Goal: Task Accomplishment & Management: Complete application form

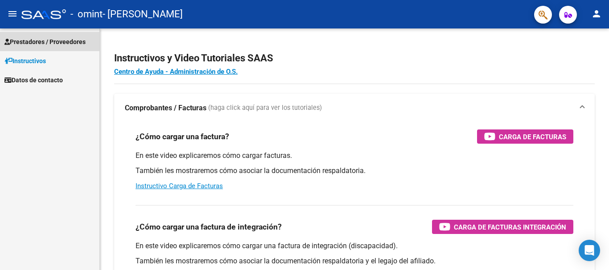
click at [74, 43] on span "Prestadores / Proveedores" at bounding box center [44, 42] width 81 height 10
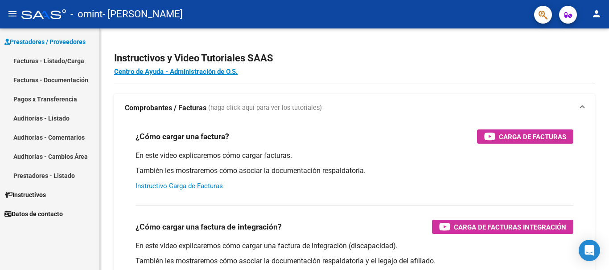
click at [182, 183] on link "Instructivo Carga de Facturas" at bounding box center [178, 186] width 87 height 8
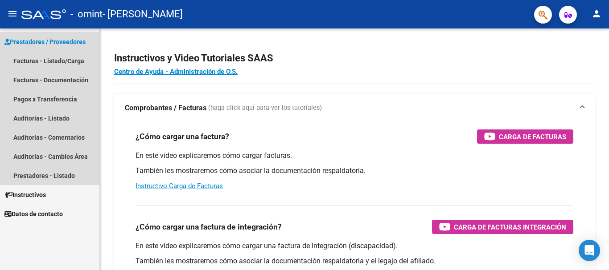
click at [50, 41] on span "Prestadores / Proveedores" at bounding box center [44, 42] width 81 height 10
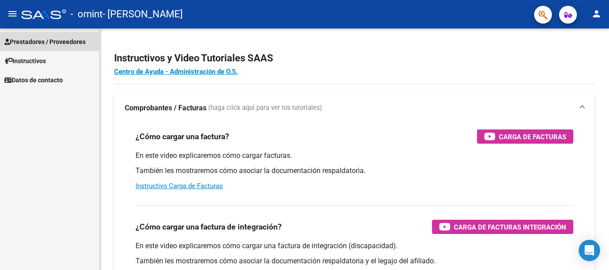
click at [54, 38] on span "Prestadores / Proveedores" at bounding box center [44, 42] width 81 height 10
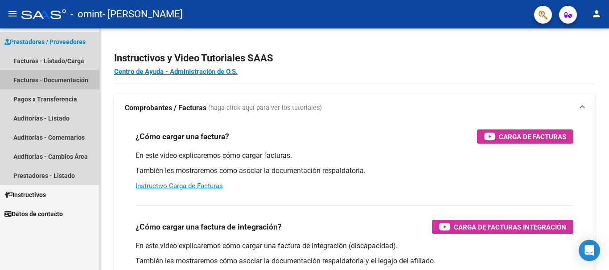
click at [36, 76] on link "Facturas - Documentación" at bounding box center [49, 79] width 99 height 19
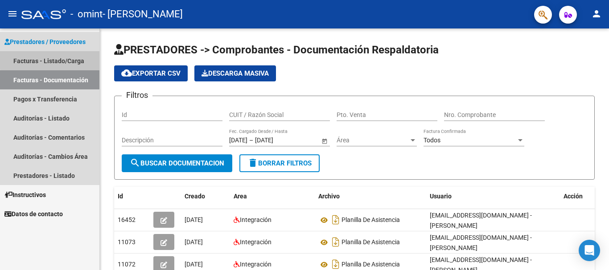
click at [61, 55] on link "Facturas - Listado/Carga" at bounding box center [49, 60] width 99 height 19
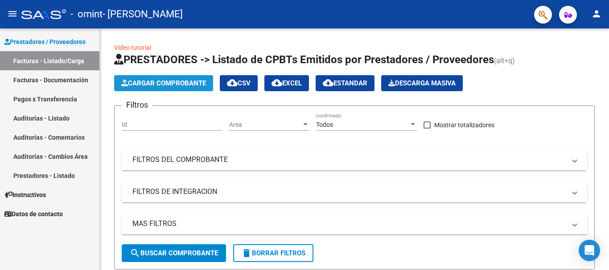
click at [137, 85] on span "Cargar Comprobante" at bounding box center [163, 83] width 85 height 8
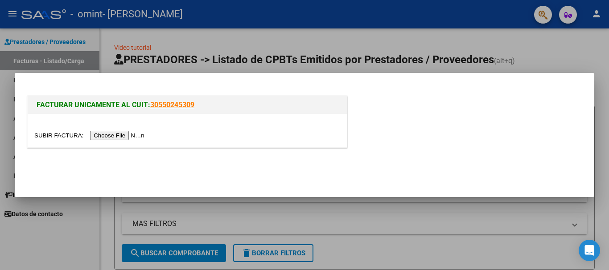
click at [112, 137] on input "file" at bounding box center [90, 135] width 113 height 9
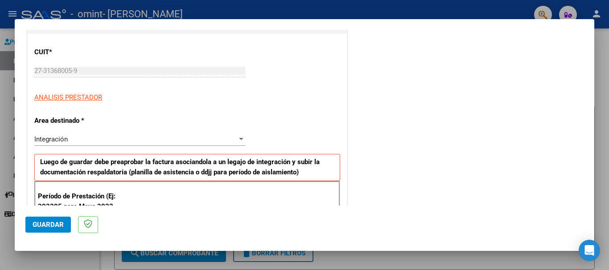
scroll to position [110, 0]
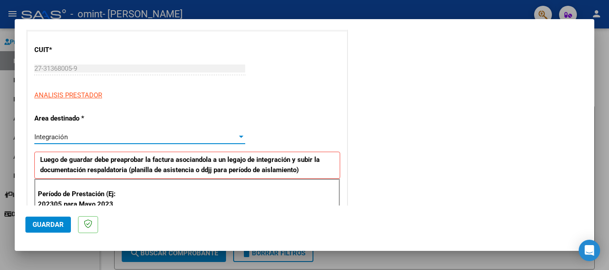
click at [240, 137] on div at bounding box center [241, 137] width 4 height 2
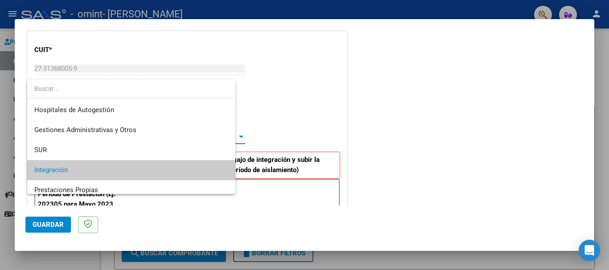
scroll to position [33, 0]
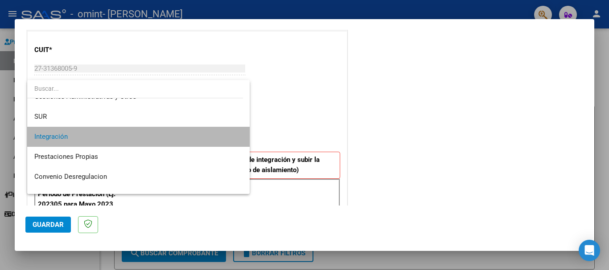
click at [240, 137] on mat-option "Integración" at bounding box center [138, 137] width 222 height 20
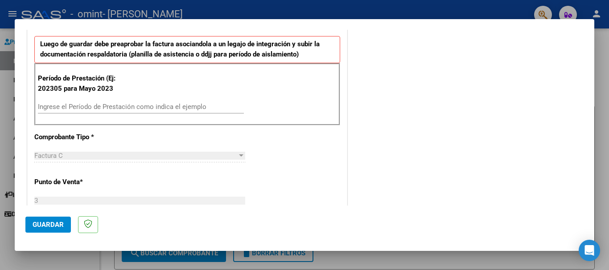
scroll to position [226, 0]
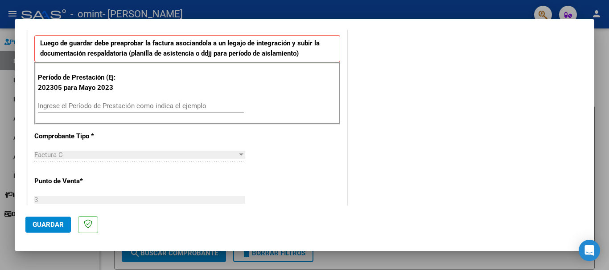
click at [61, 106] on input "Ingrese el Período de Prestación como indica el ejemplo" at bounding box center [141, 106] width 206 height 8
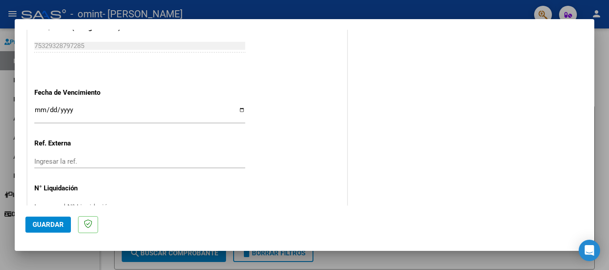
scroll to position [591, 0]
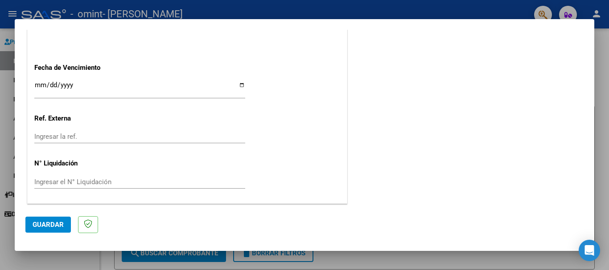
type input "202507"
click at [51, 222] on span "Guardar" at bounding box center [48, 225] width 31 height 8
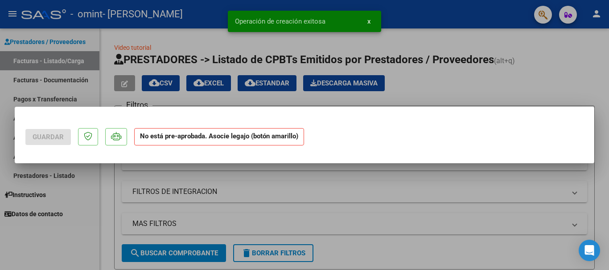
scroll to position [0, 0]
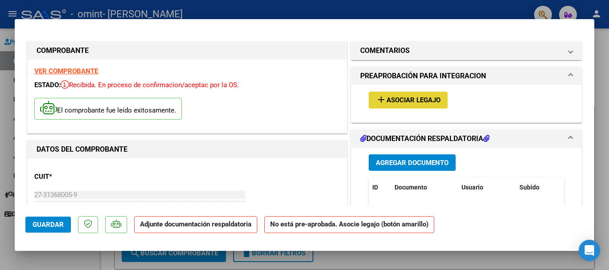
click at [400, 100] on span "Asociar Legajo" at bounding box center [413, 101] width 54 height 8
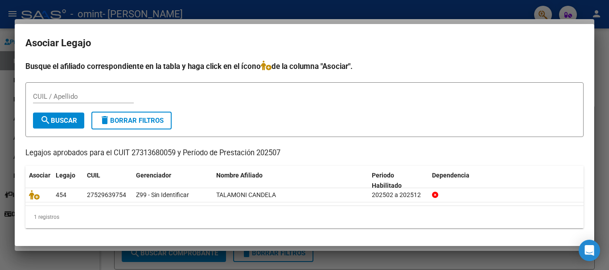
click at [98, 199] on div "27529639754" at bounding box center [106, 195] width 39 height 10
click at [38, 197] on icon at bounding box center [34, 195] width 11 height 10
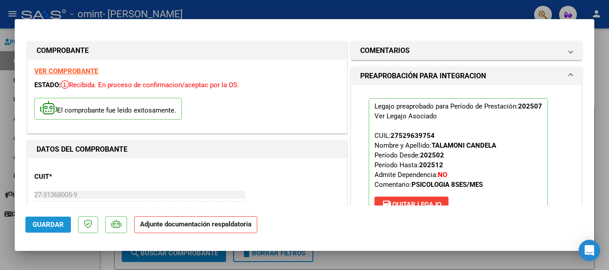
click at [48, 228] on span "Guardar" at bounding box center [48, 225] width 31 height 8
click at [50, 225] on span "Guardar" at bounding box center [48, 225] width 31 height 8
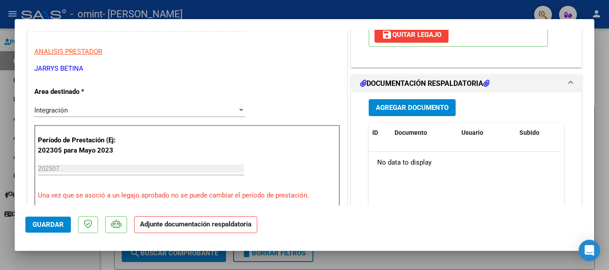
scroll to position [170, 0]
click at [423, 111] on span "Agregar Documento" at bounding box center [412, 109] width 73 height 8
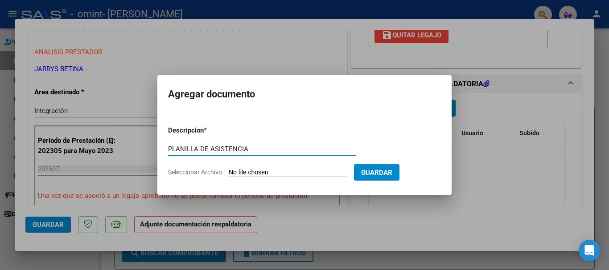
type input "PLANILLA DE ASISTENCIA"
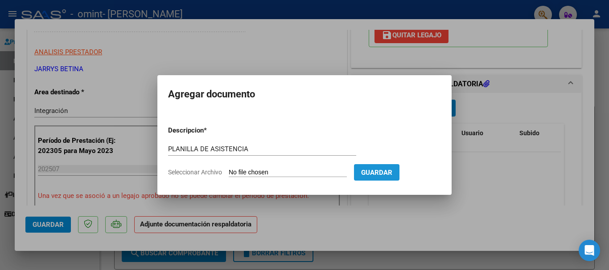
click at [392, 176] on span "Guardar" at bounding box center [376, 173] width 31 height 8
click at [290, 170] on input "Seleccionar Archivo" at bounding box center [288, 173] width 118 height 8
type input "C:\fakepath\ASISTENCIA [DATE].pdf"
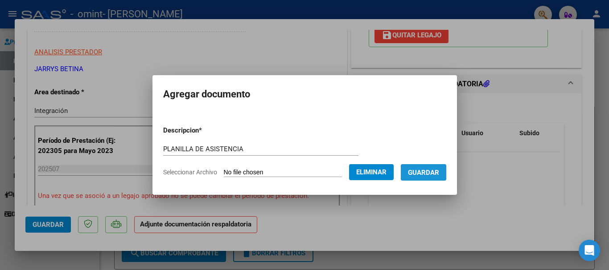
click at [427, 174] on span "Guardar" at bounding box center [423, 173] width 31 height 8
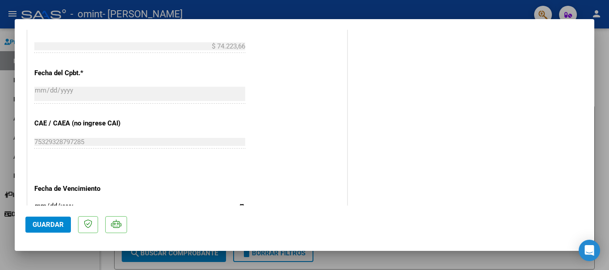
scroll to position [622, 0]
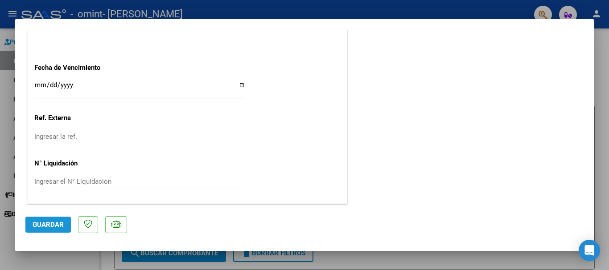
click at [50, 229] on button "Guardar" at bounding box center [47, 225] width 45 height 16
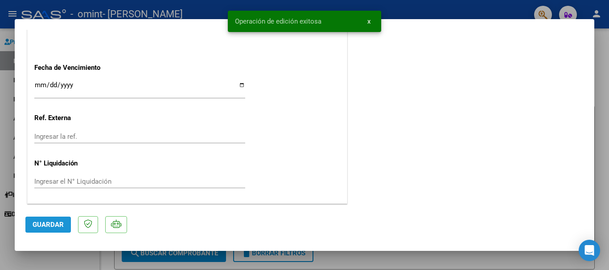
click at [44, 228] on span "Guardar" at bounding box center [48, 225] width 31 height 8
click at [369, 20] on span "x" at bounding box center [368, 21] width 3 height 8
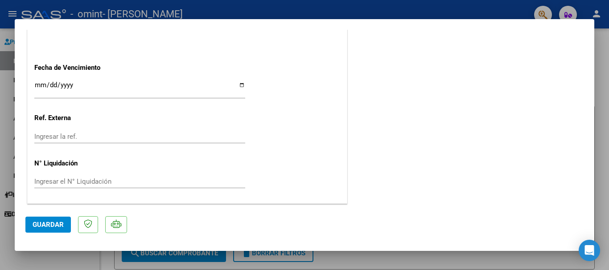
click at [413, 262] on div at bounding box center [304, 135] width 609 height 270
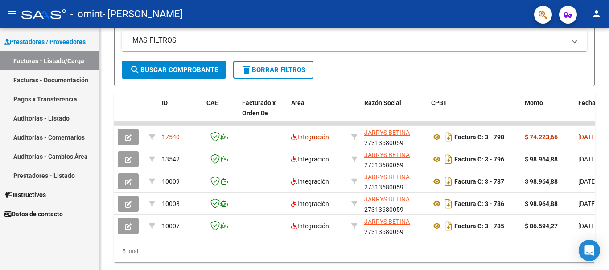
scroll to position [190, 0]
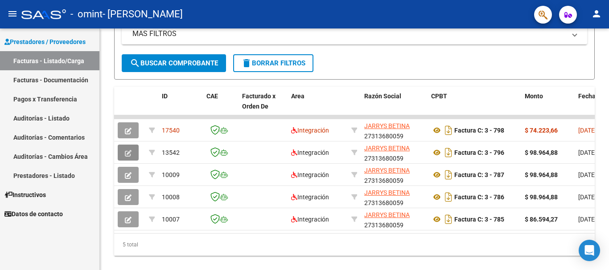
click at [125, 151] on icon "button" at bounding box center [128, 153] width 7 height 7
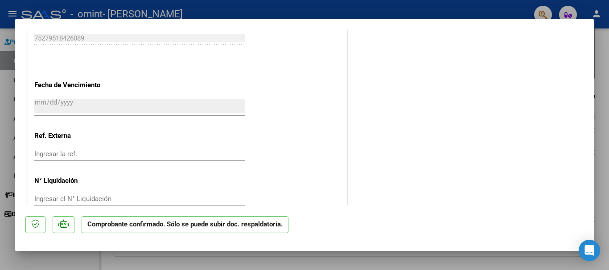
scroll to position [659, 0]
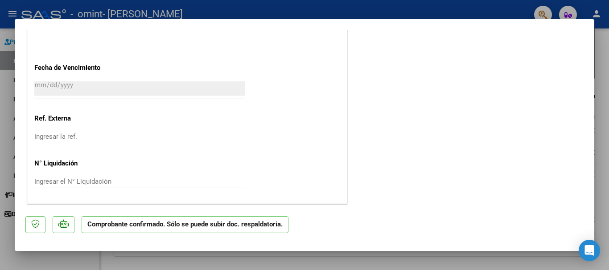
click at [600, 157] on div at bounding box center [304, 135] width 609 height 270
type input "$ 0,00"
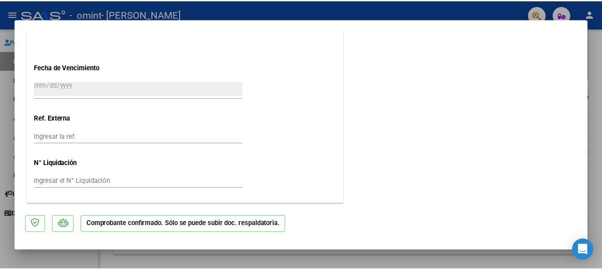
scroll to position [559, 0]
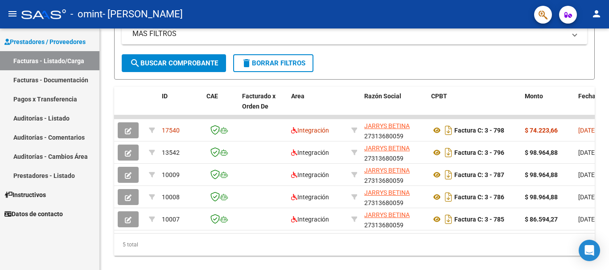
click at [597, 15] on mat-icon "person" at bounding box center [596, 13] width 11 height 11
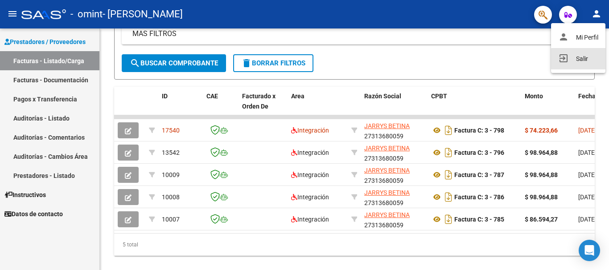
click at [585, 59] on button "exit_to_app Salir" at bounding box center [578, 58] width 54 height 21
